Goal: Task Accomplishment & Management: Use online tool/utility

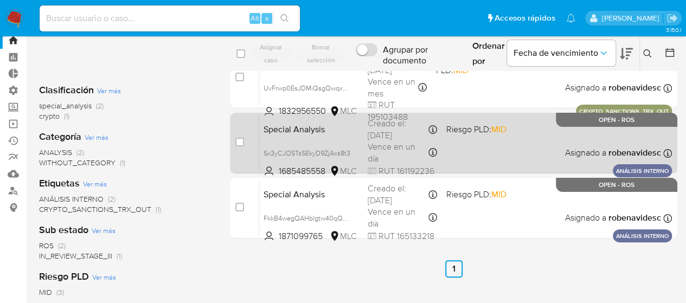
scroll to position [33, 0]
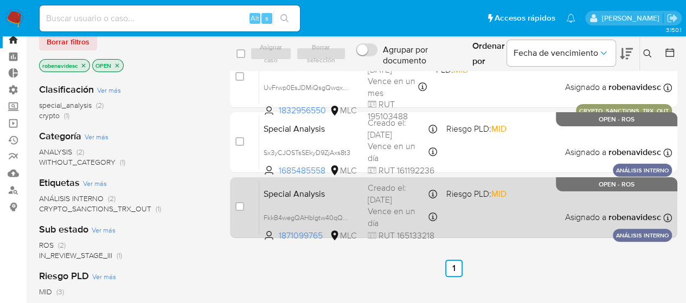
click at [461, 212] on div "Special Analysis FkkB4wegQAHbIgtw40qQtHP6 1871099765 MLC Riesgo PLD: MID Creado…" at bounding box center [465, 207] width 413 height 55
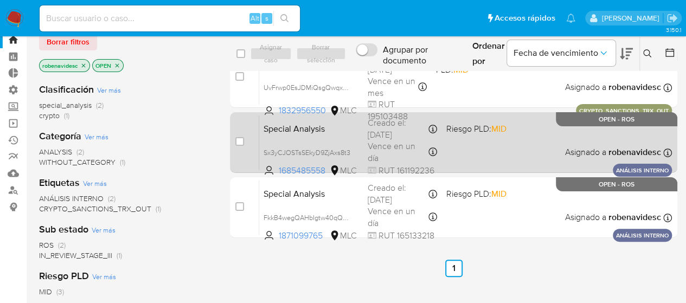
click at [484, 132] on span "Riesgo PLD: MID" at bounding box center [476, 129] width 60 height 12
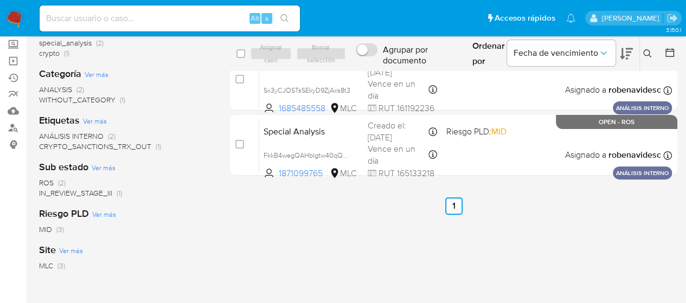
scroll to position [102, 0]
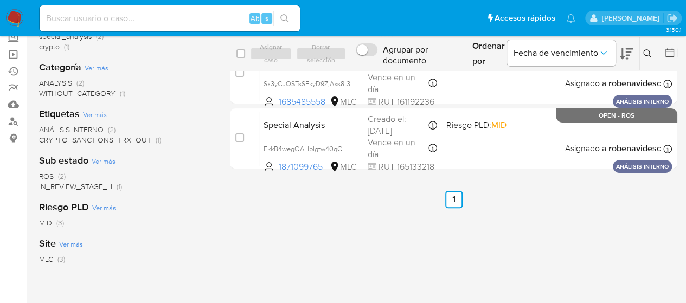
click at [188, 168] on div "Sub estado Ver más ROS (2) IN_REVIEW_STAGE_III (1)" at bounding box center [126, 173] width 174 height 38
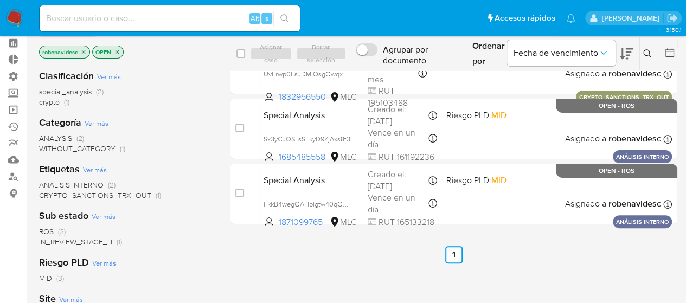
scroll to position [0, 0]
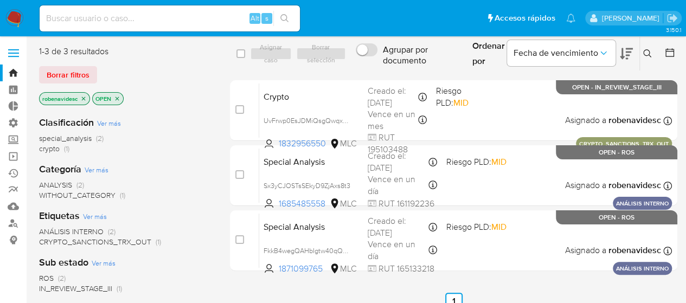
click at [84, 98] on icon "close-filter" at bounding box center [84, 99] width 4 height 4
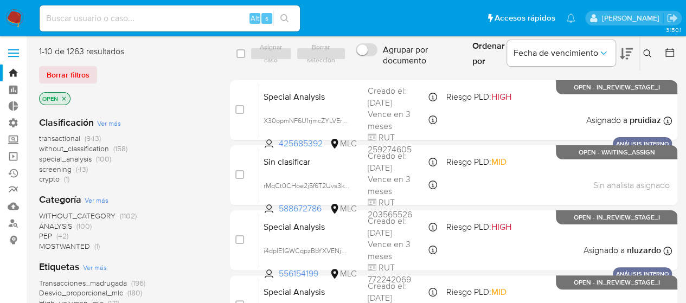
click at [65, 96] on icon "close-filter" at bounding box center [64, 98] width 7 height 7
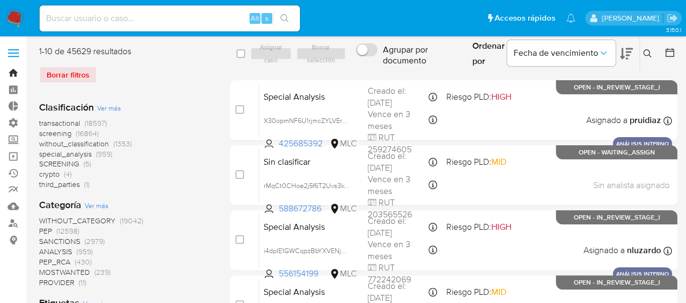
click at [14, 74] on link "Bandeja" at bounding box center [64, 73] width 129 height 17
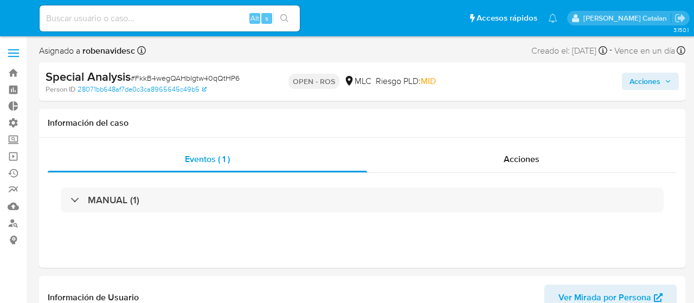
select select "10"
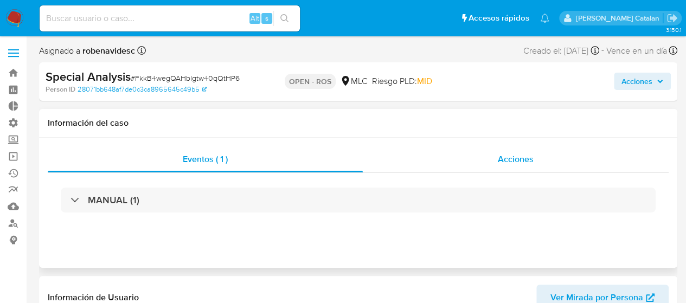
click at [490, 161] on div "Acciones" at bounding box center [516, 159] width 306 height 26
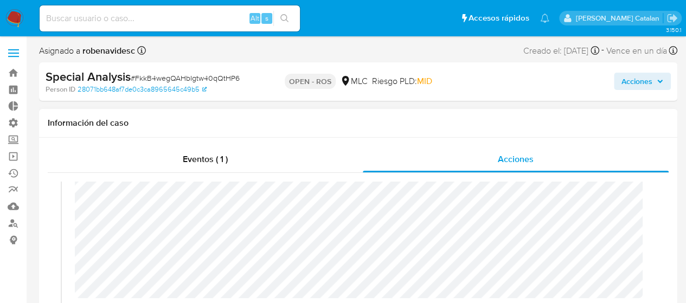
scroll to position [31, 0]
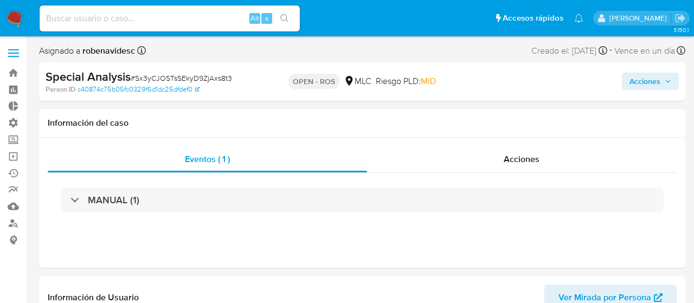
select select "10"
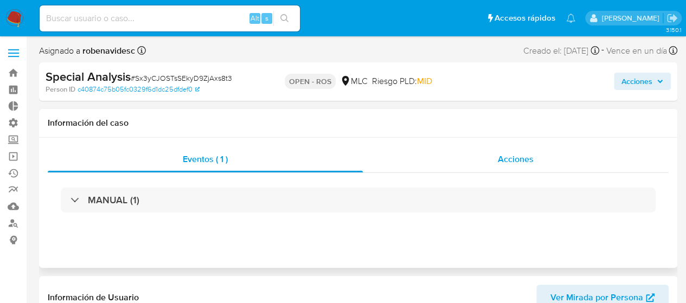
click at [502, 153] on span "Acciones" at bounding box center [516, 159] width 36 height 12
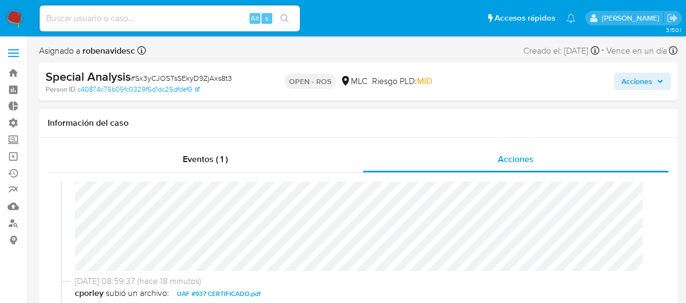
scroll to position [92, 0]
click at [634, 75] on span "Acciones" at bounding box center [637, 81] width 31 height 17
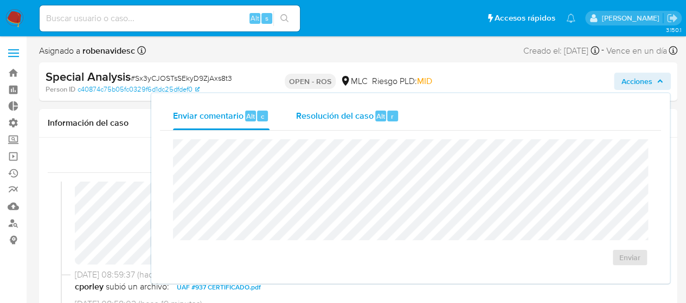
click at [382, 118] on span "Alt" at bounding box center [380, 116] width 9 height 10
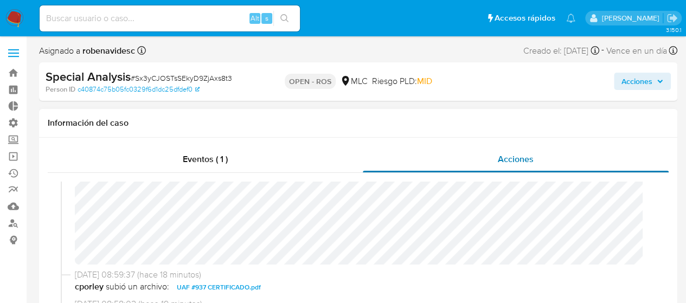
click at [503, 155] on span "Acciones" at bounding box center [516, 159] width 36 height 12
click at [622, 78] on span "Acciones" at bounding box center [637, 81] width 31 height 17
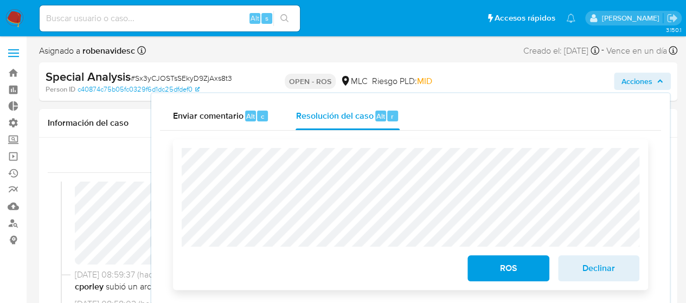
click at [491, 273] on span "ROS" at bounding box center [508, 269] width 53 height 24
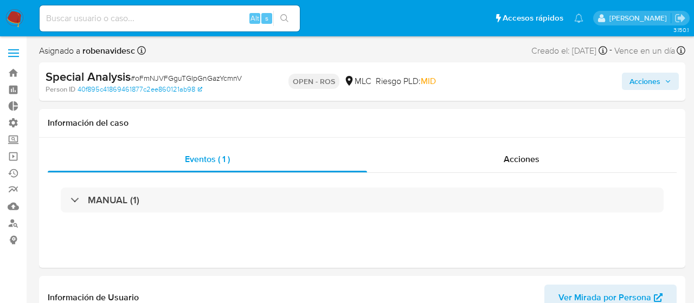
select select "10"
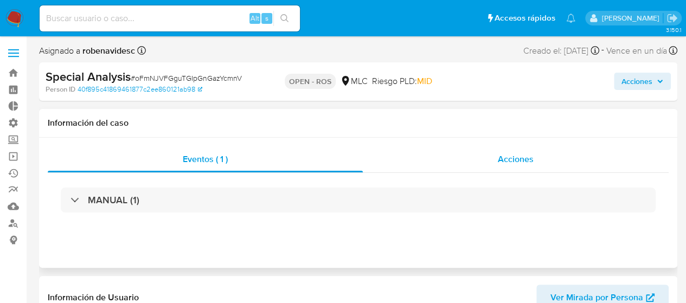
click at [456, 155] on div "Acciones" at bounding box center [516, 159] width 306 height 26
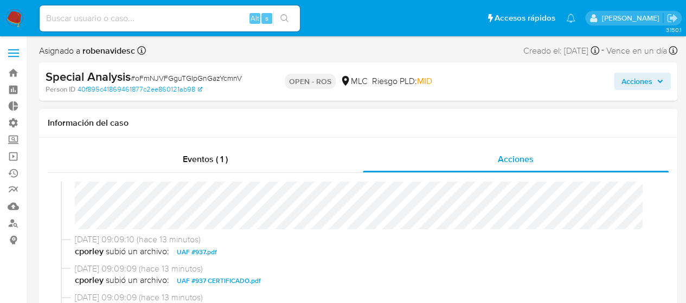
scroll to position [119, 0]
click at [647, 78] on span "Acciones" at bounding box center [637, 81] width 31 height 17
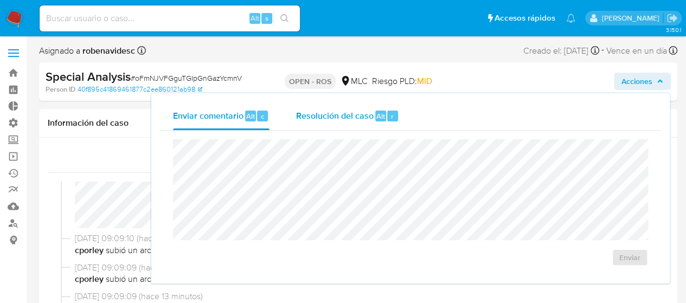
click at [380, 109] on div "Resolución del caso Alt r" at bounding box center [348, 116] width 104 height 28
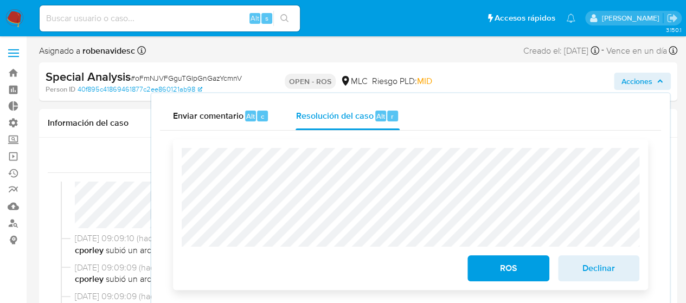
click at [619, 273] on span "Declinar" at bounding box center [598, 269] width 53 height 24
